Goal: Task Accomplishment & Management: Manage account settings

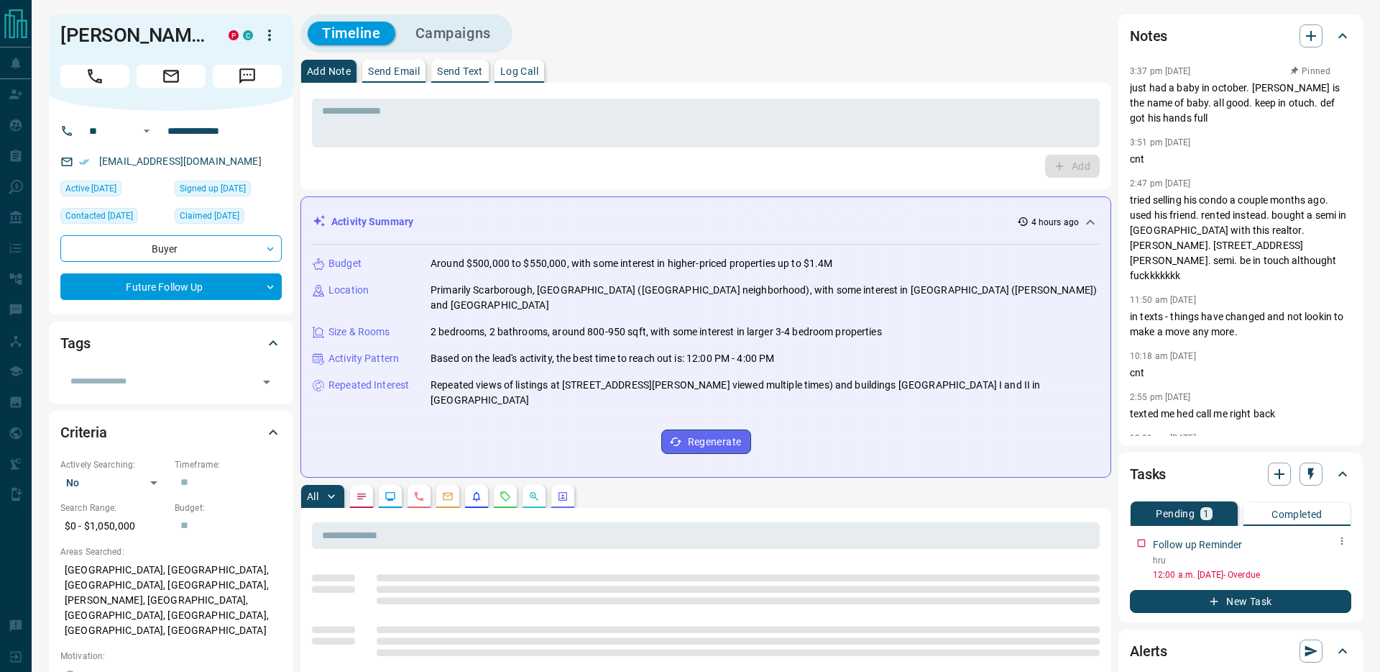
click at [1342, 541] on icon "button" at bounding box center [1343, 541] width 2 height 8
click at [1331, 572] on li "Edit" at bounding box center [1319, 568] width 63 height 22
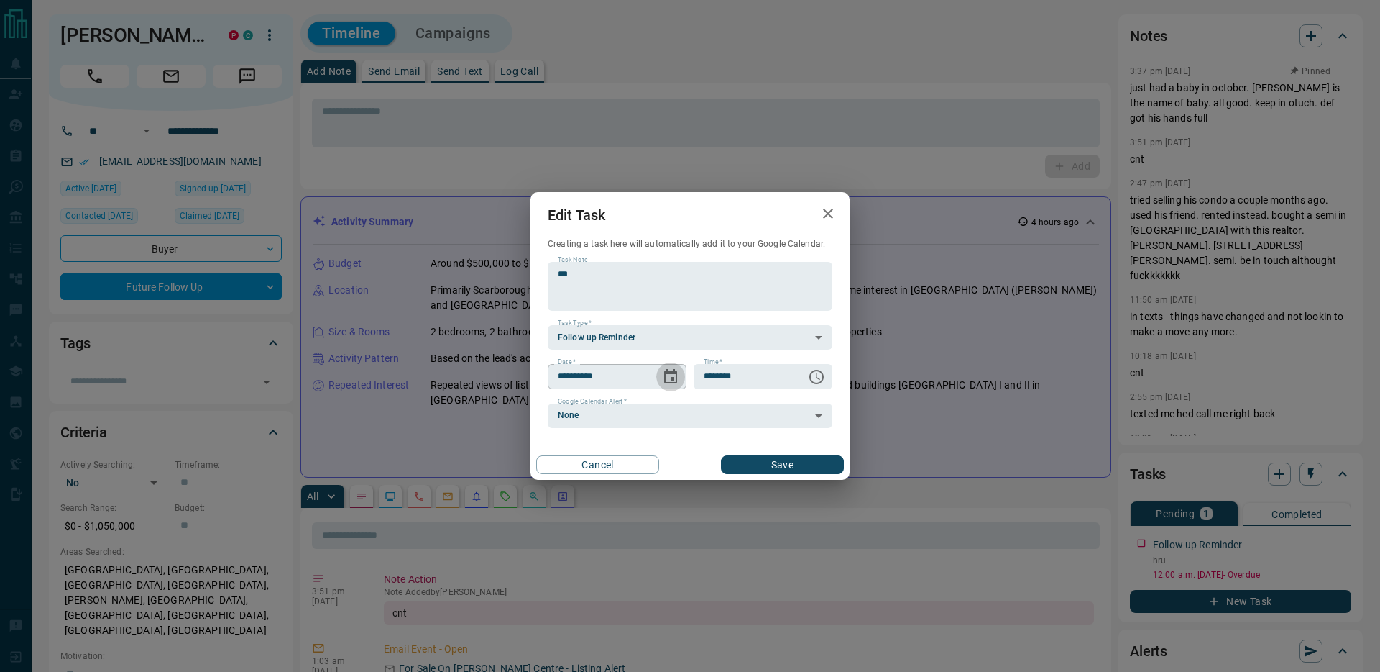
click at [663, 377] on icon "Choose date, selected date is Sep 15, 2025" at bounding box center [670, 376] width 17 height 17
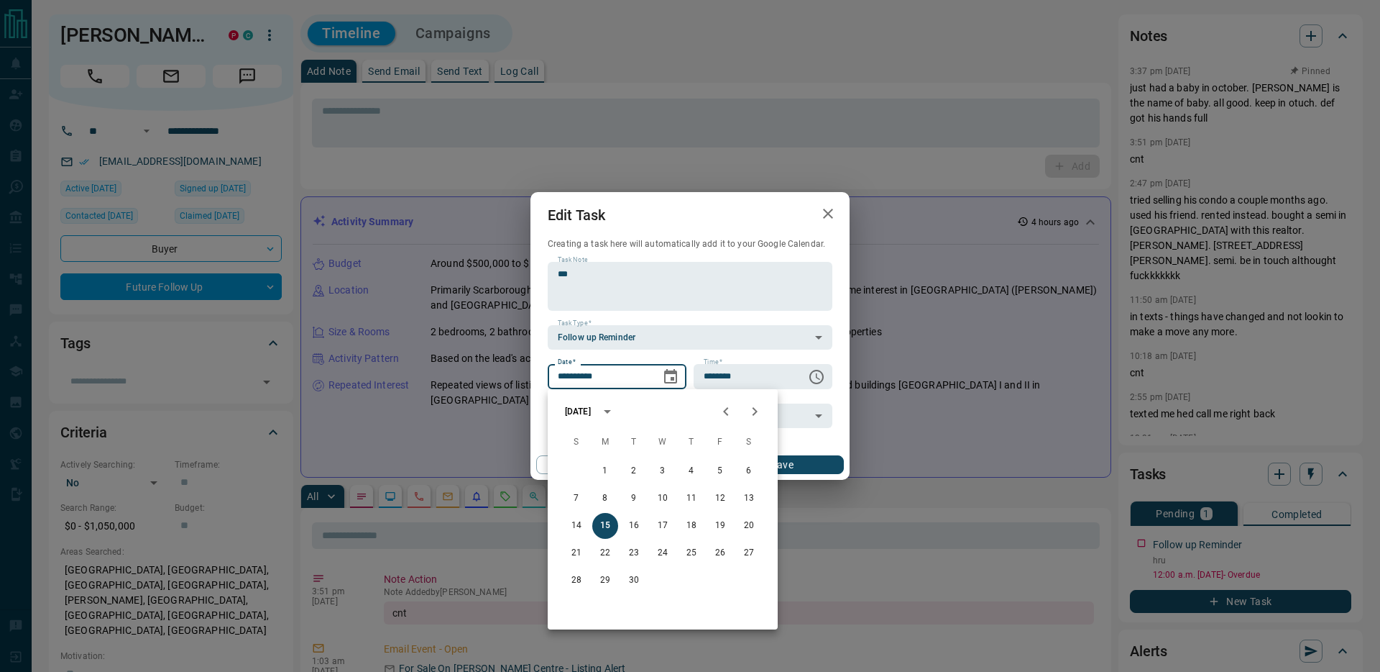
click at [760, 412] on icon "Next month" at bounding box center [754, 411] width 17 height 17
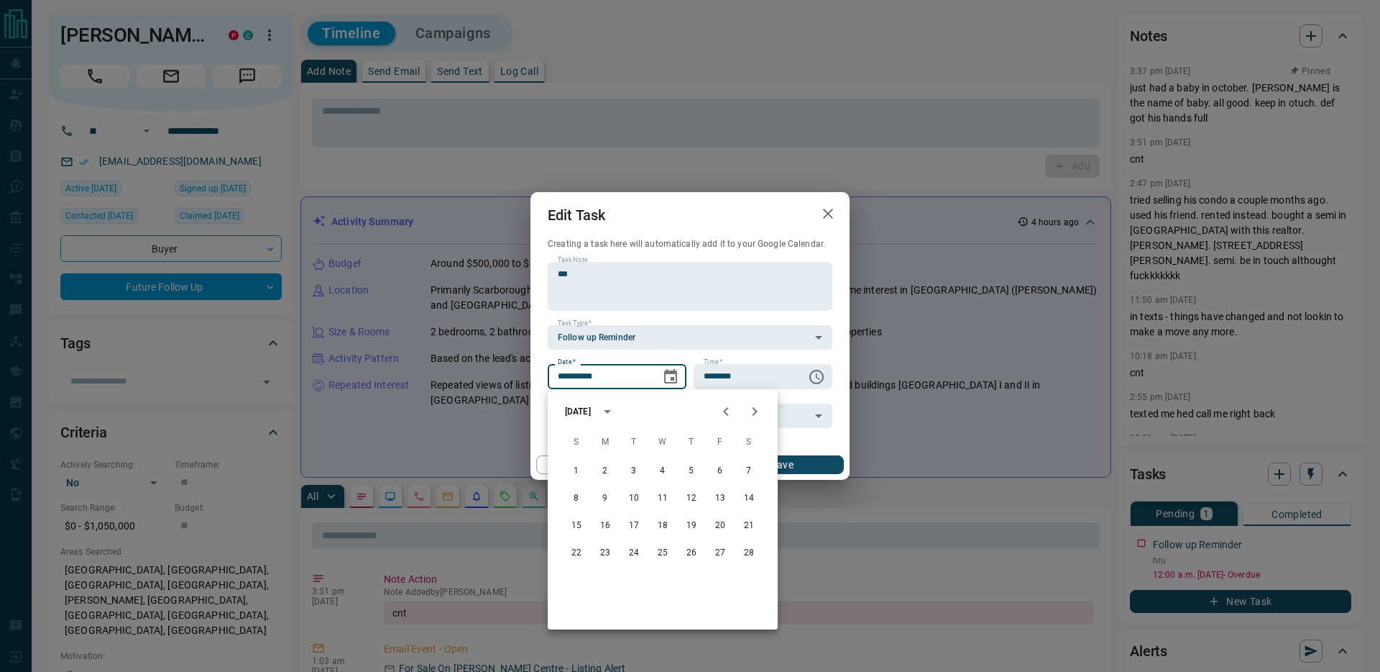
click at [760, 412] on icon "Next month" at bounding box center [754, 411] width 17 height 17
click at [718, 475] on button "6" at bounding box center [720, 471] width 26 height 26
type input "**********"
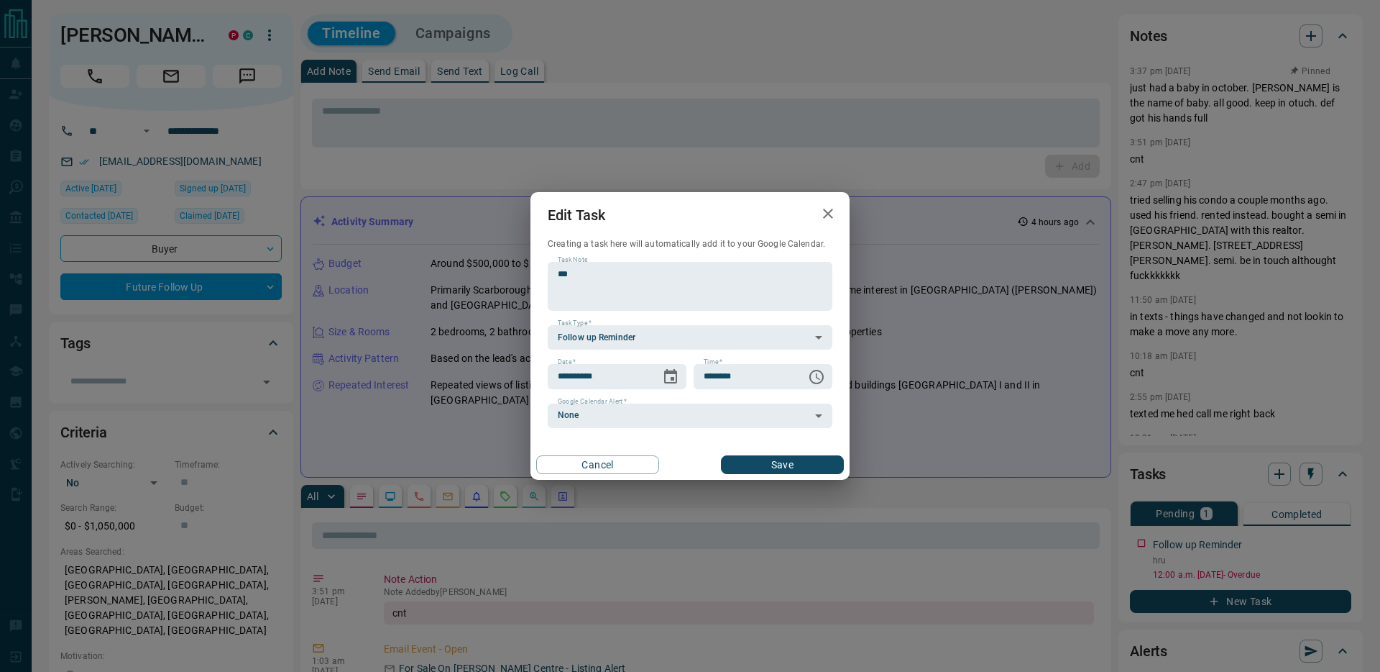
click at [778, 458] on button "Save" at bounding box center [782, 464] width 123 height 19
